Goal: Obtain resource: Download file/media

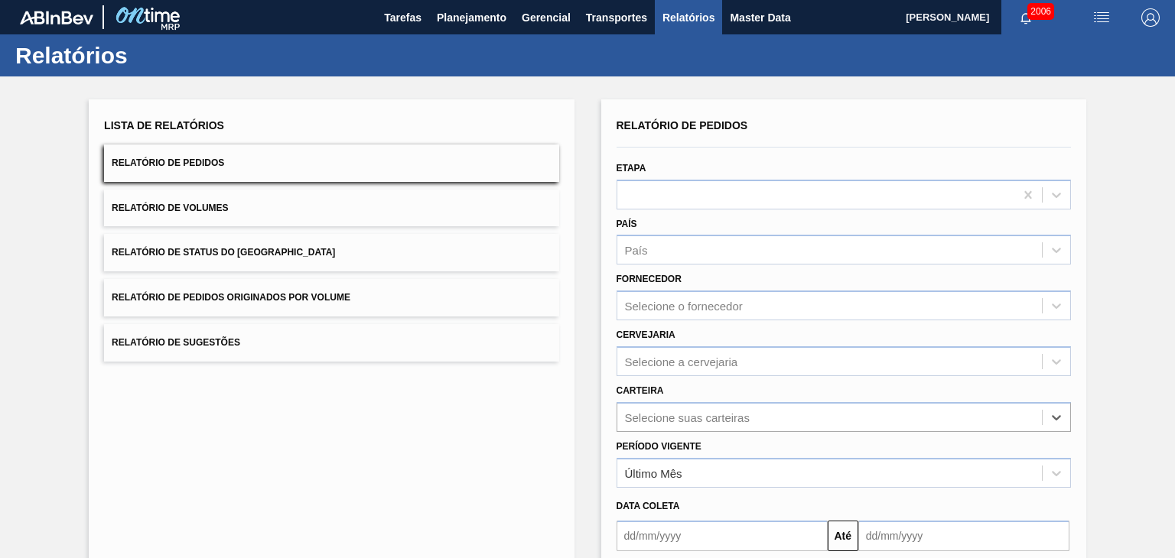
scroll to position [113, 0]
click at [202, 163] on span "Relatório de Pedidos" at bounding box center [168, 163] width 112 height 11
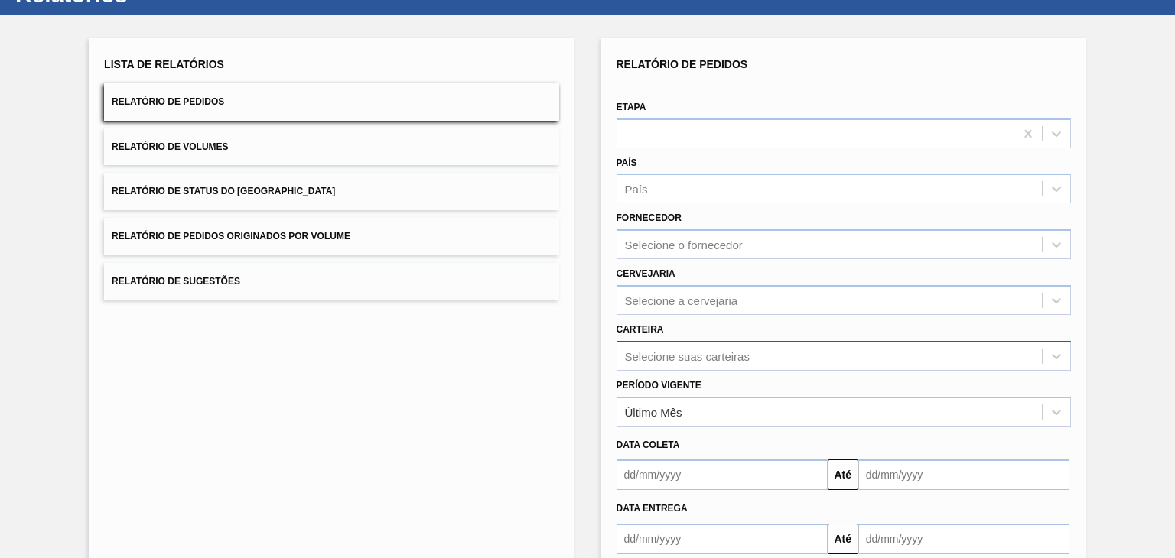
scroll to position [147, 0]
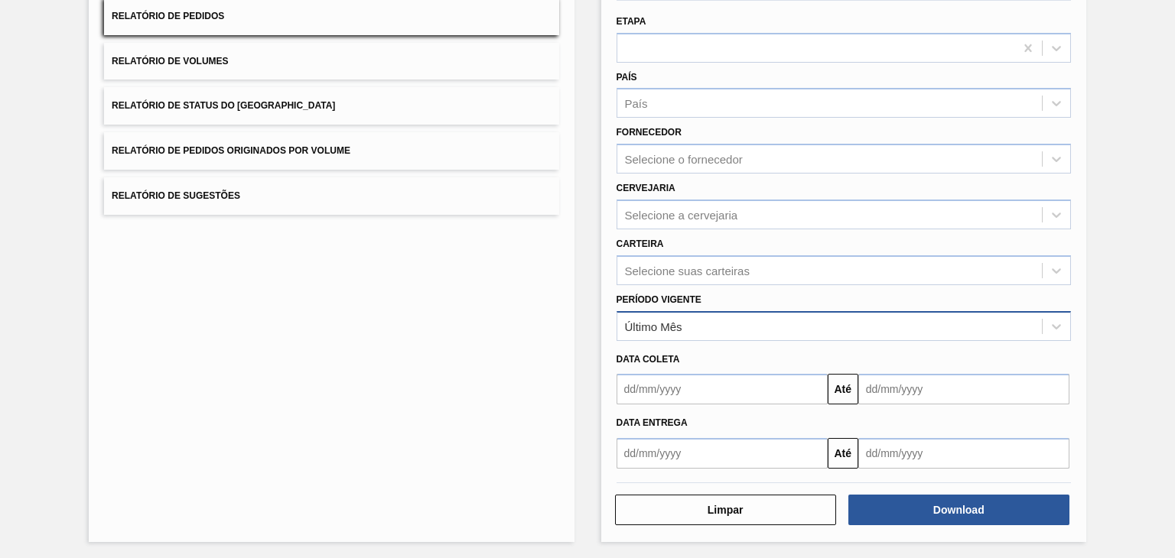
click at [721, 322] on div "Último Mês" at bounding box center [829, 326] width 425 height 22
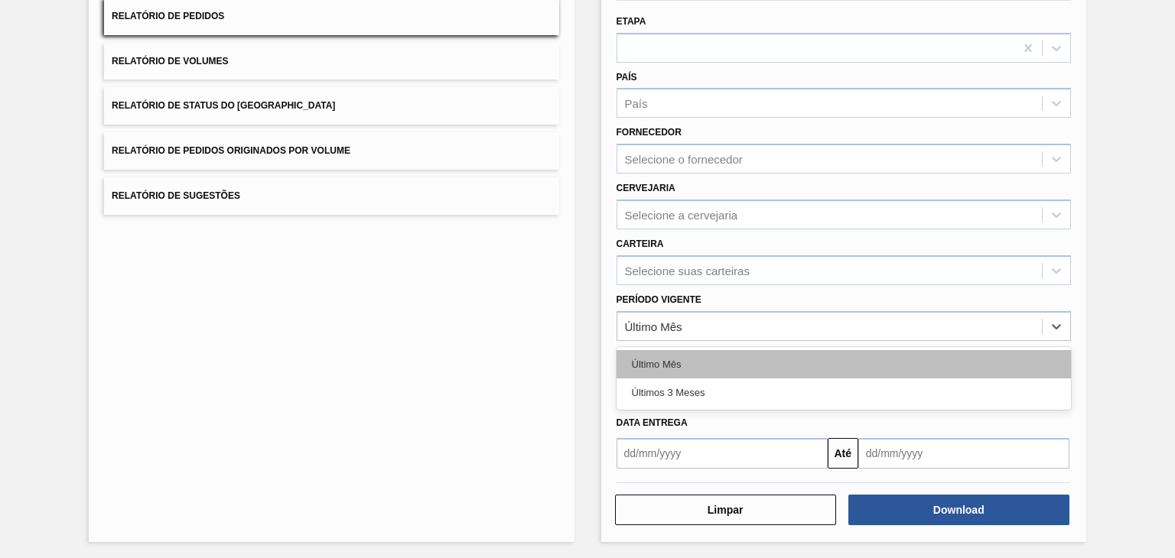
click at [690, 357] on div "Último Mês" at bounding box center [844, 364] width 454 height 28
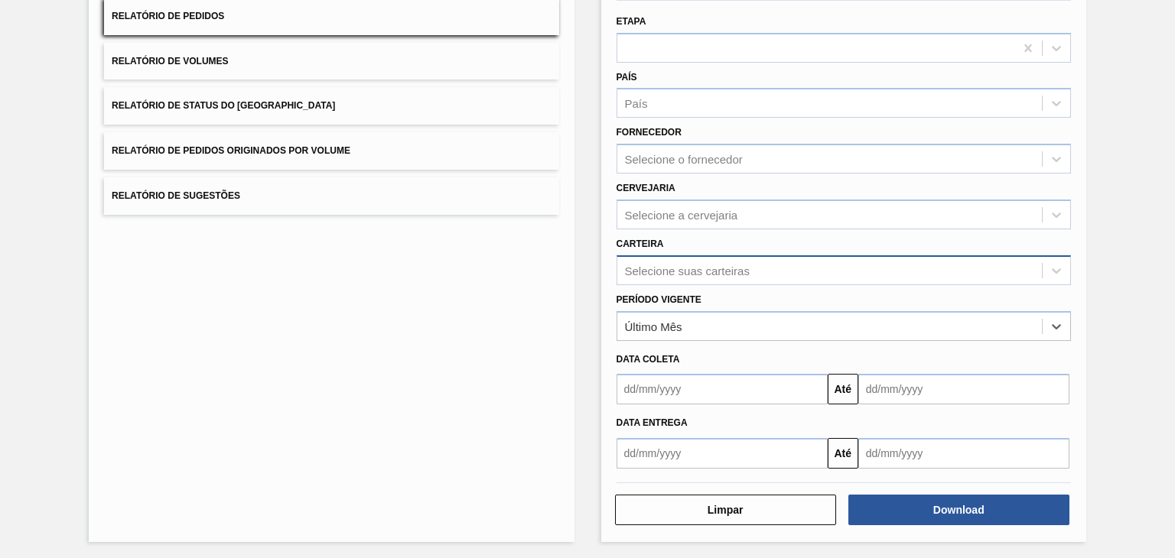
click at [729, 270] on div "Selecione suas carteiras" at bounding box center [687, 270] width 125 height 13
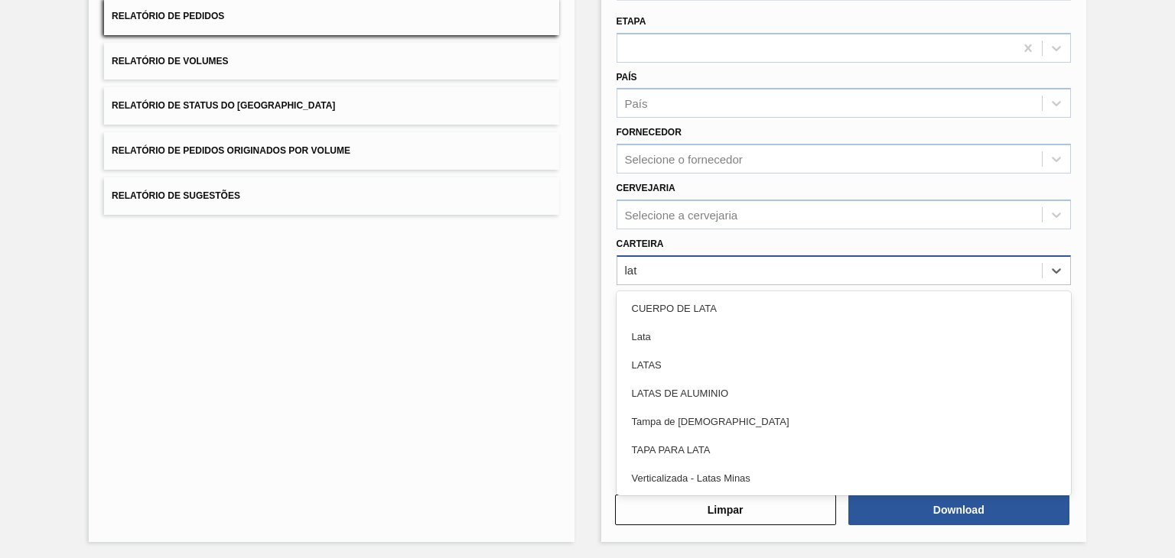
type input "lata"
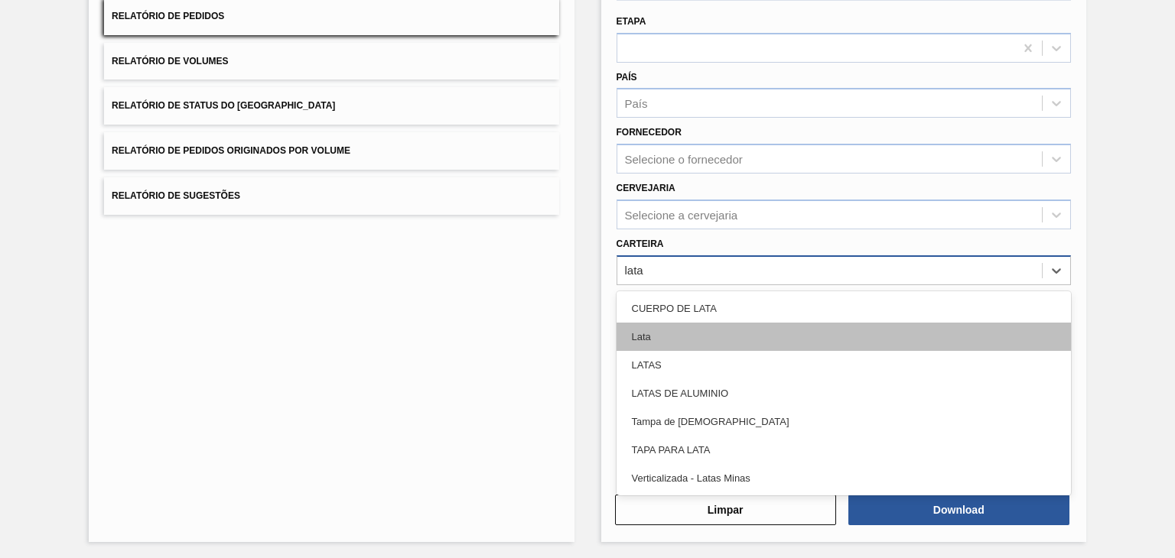
click at [684, 331] on div "Lata" at bounding box center [844, 337] width 454 height 28
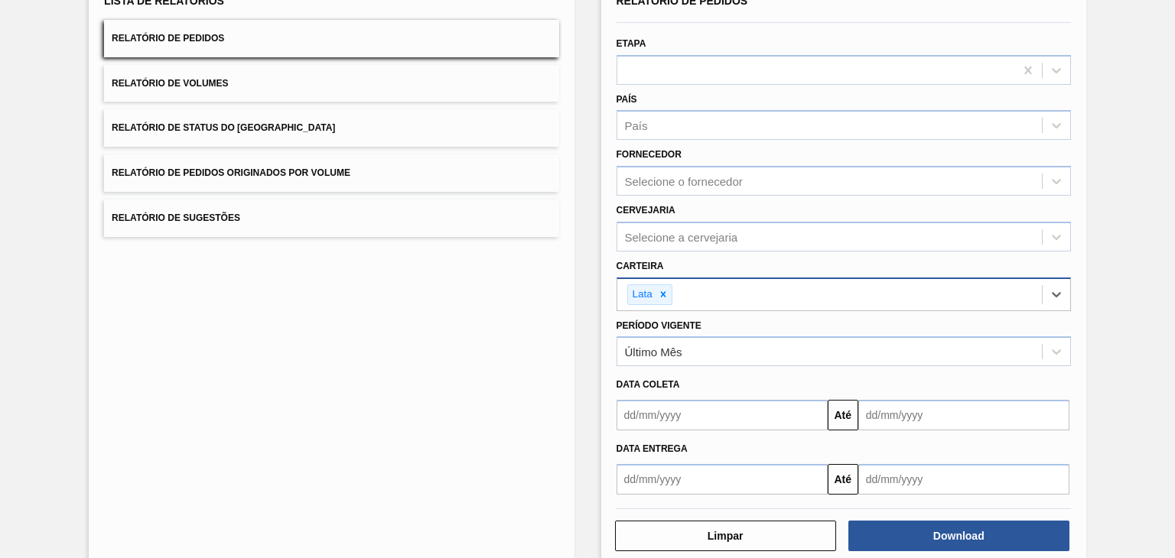
scroll to position [151, 0]
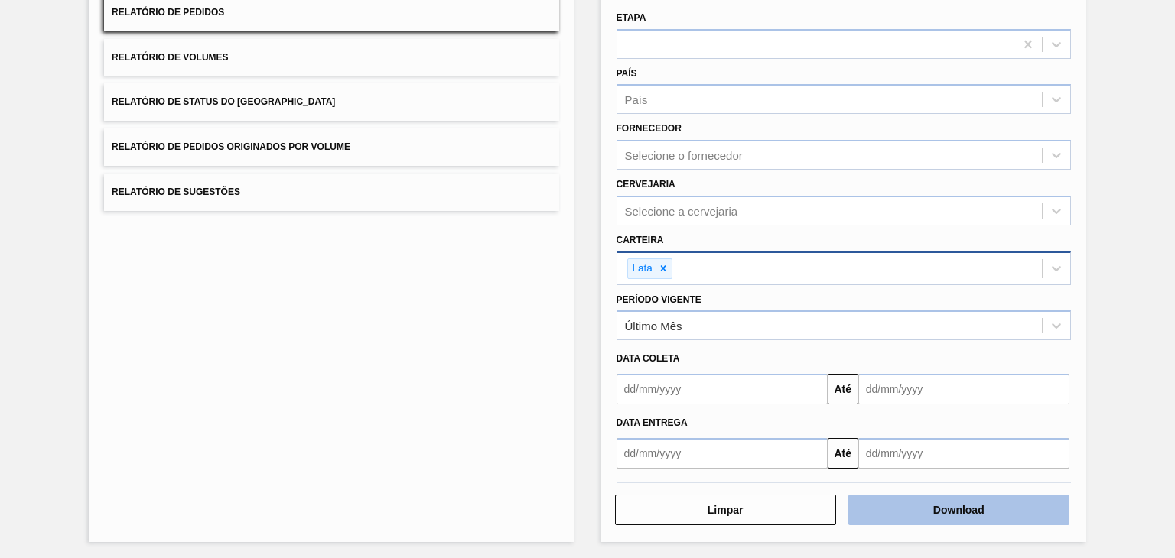
click at [907, 509] on button "Download" at bounding box center [958, 510] width 221 height 31
